Goal: Transaction & Acquisition: Subscribe to service/newsletter

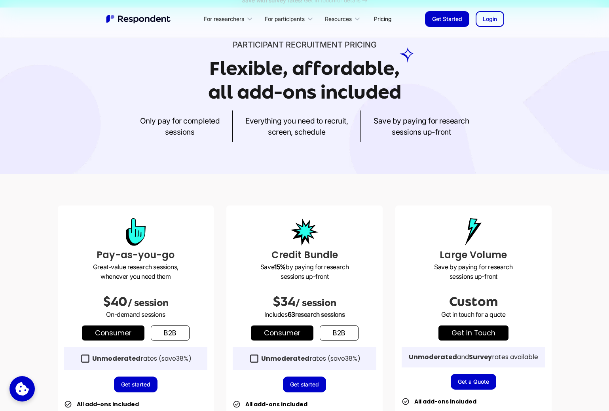
scroll to position [94, 0]
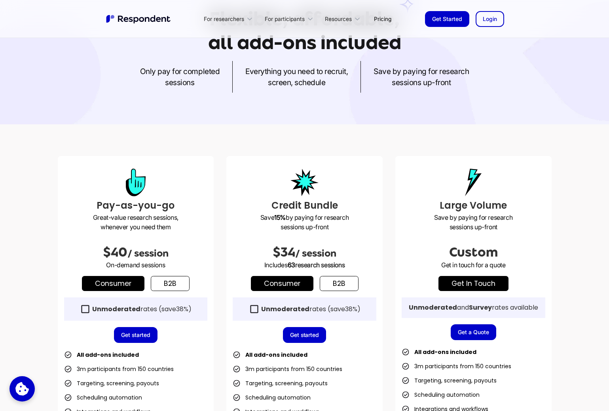
click at [180, 281] on link "b2b" at bounding box center [170, 283] width 39 height 15
click at [128, 284] on link "Consumer" at bounding box center [113, 283] width 63 height 15
click at [184, 285] on link "b2b" at bounding box center [170, 283] width 39 height 15
click at [136, 312] on strong "Unmoderated" at bounding box center [116, 308] width 48 height 9
click at [136, 311] on strong "Unmoderated" at bounding box center [116, 308] width 48 height 9
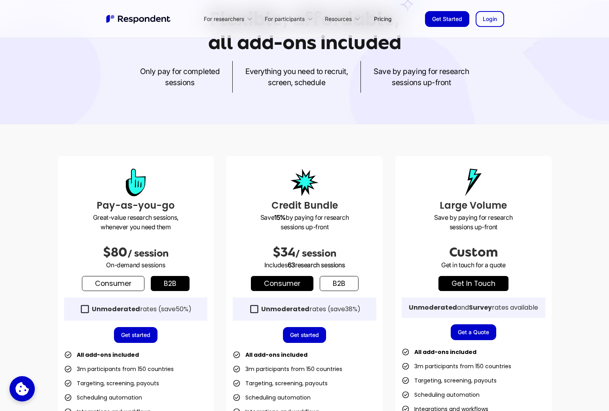
click at [136, 311] on strong "Unmoderated" at bounding box center [116, 308] width 48 height 9
click at [330, 287] on link "b2b" at bounding box center [339, 283] width 39 height 15
click at [310, 307] on div "Unmoderated rates (save 50% )" at bounding box center [311, 309] width 100 height 8
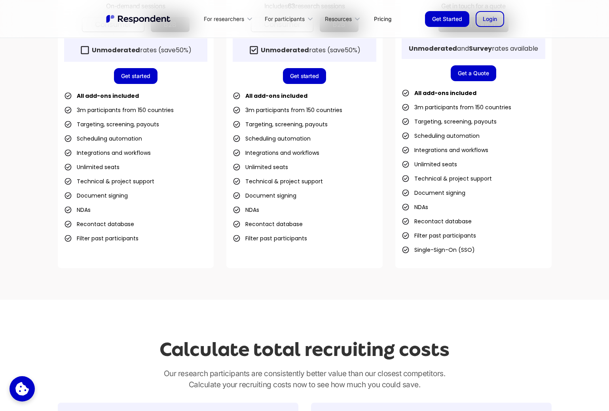
scroll to position [350, 0]
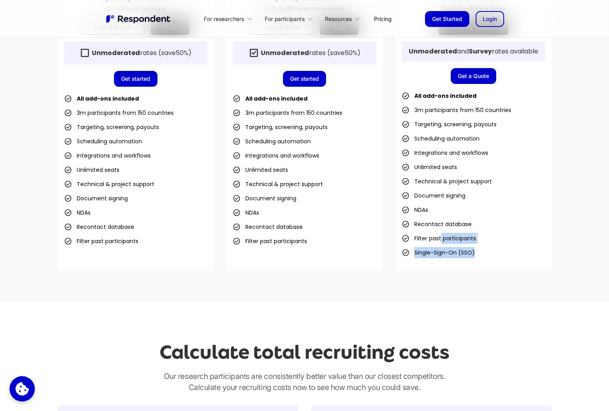
drag, startPoint x: 485, startPoint y: 251, endPoint x: 440, endPoint y: 235, distance: 48.5
click at [440, 235] on ul "All add-ons included 3m participants from 150 countries Targeting, screening, p…" at bounding box center [474, 174] width 144 height 168
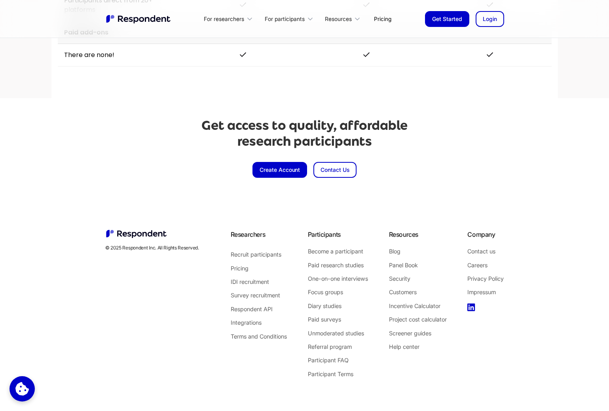
scroll to position [1803, 0]
